Goal: Transaction & Acquisition: Book appointment/travel/reservation

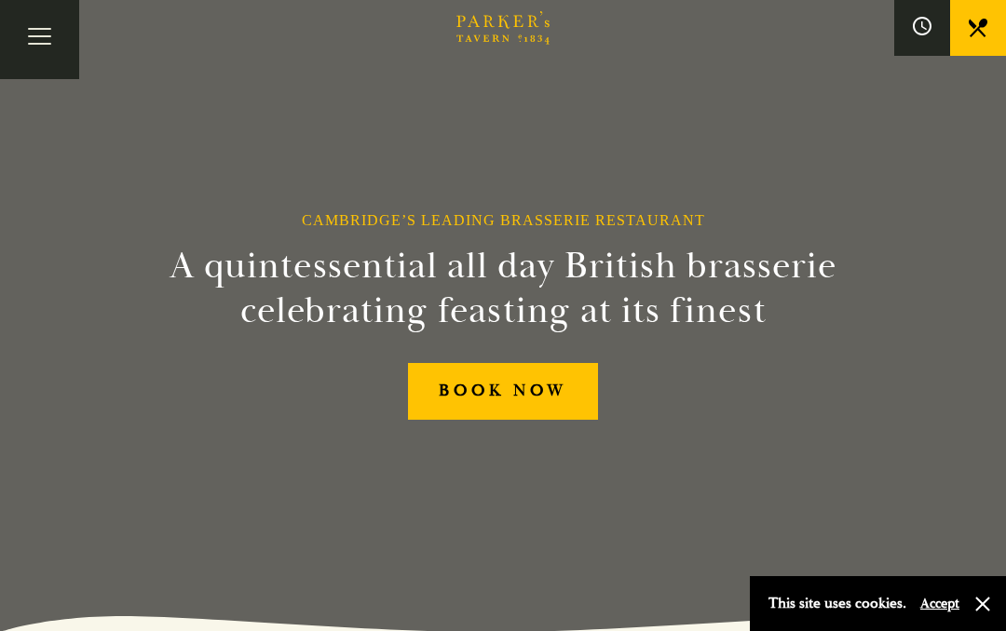
click at [550, 387] on link "BOOK NOW" at bounding box center [503, 391] width 190 height 57
click at [31, 36] on button "Toggle navigation" at bounding box center [39, 39] width 79 height 79
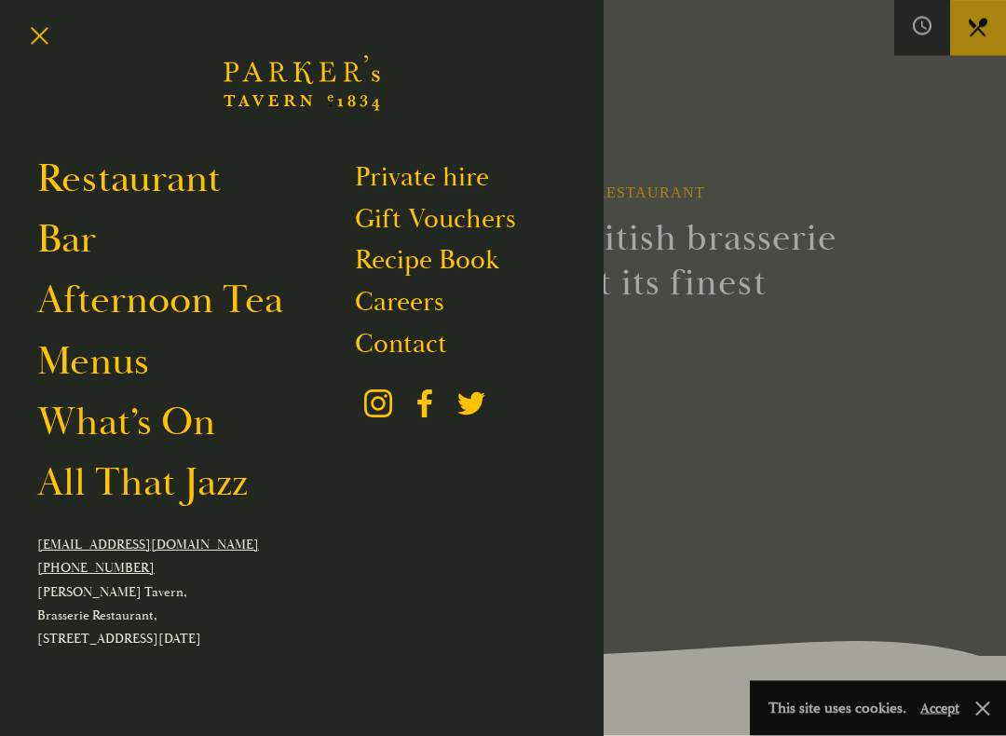
scroll to position [82, 0]
click at [70, 180] on link "Restaurant" at bounding box center [128, 180] width 183 height 50
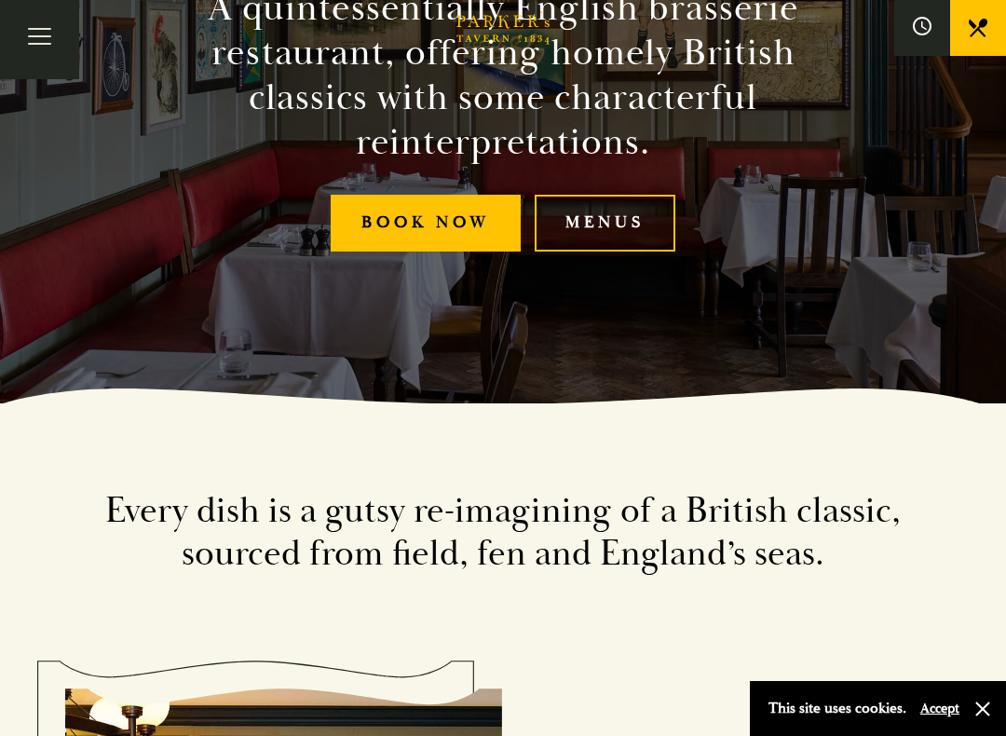
click at [615, 233] on link "Menus" at bounding box center [604, 223] width 141 height 57
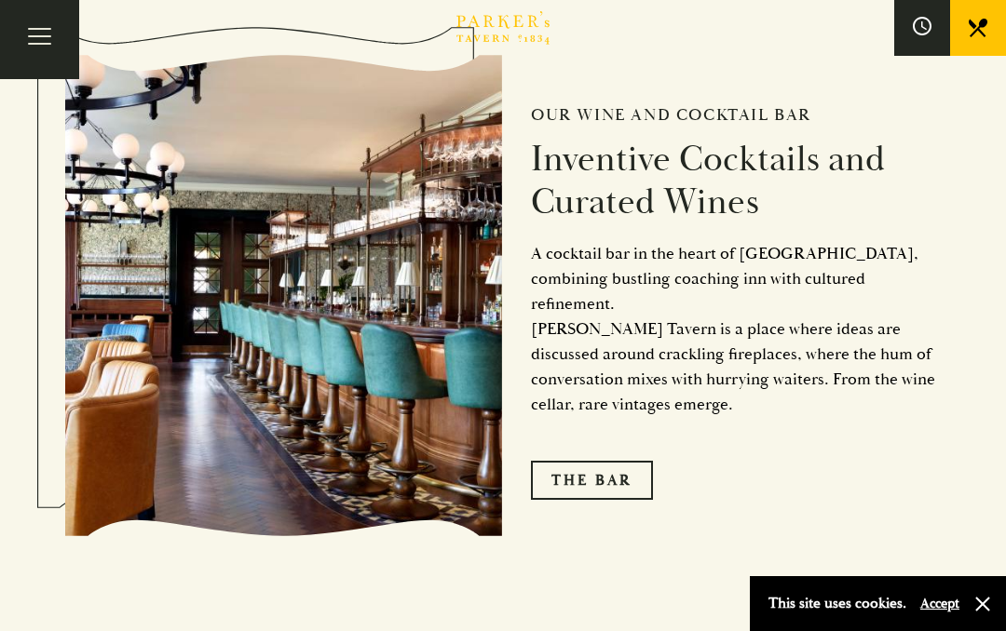
scroll to position [2549, 0]
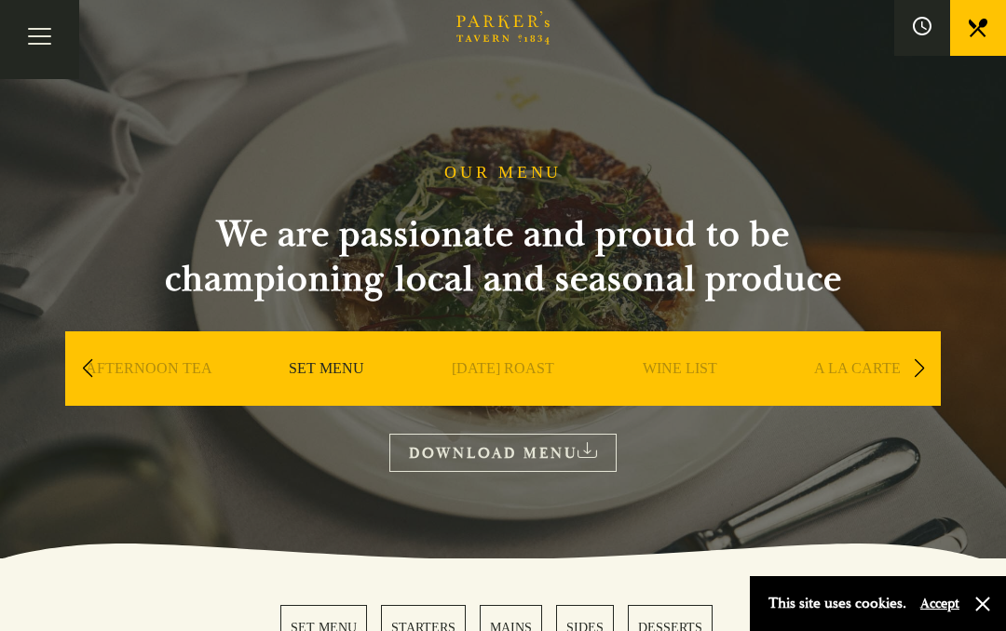
click at [854, 366] on link "A LA CARTE" at bounding box center [857, 396] width 87 height 74
